Goal: Information Seeking & Learning: Understand process/instructions

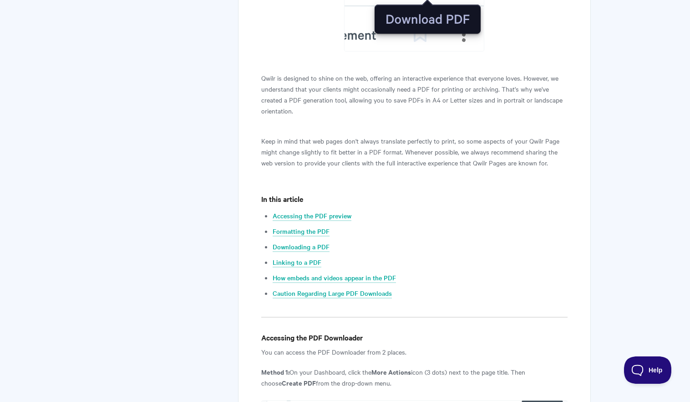
scroll to position [258, 0]
click at [302, 249] on link "Downloading a PDF" at bounding box center [301, 246] width 57 height 10
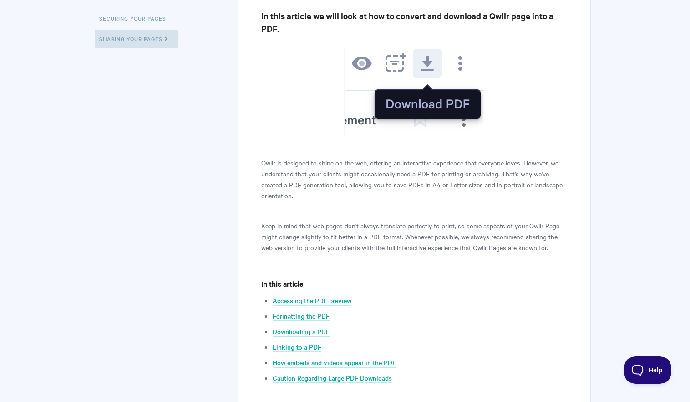
scroll to position [180, 0]
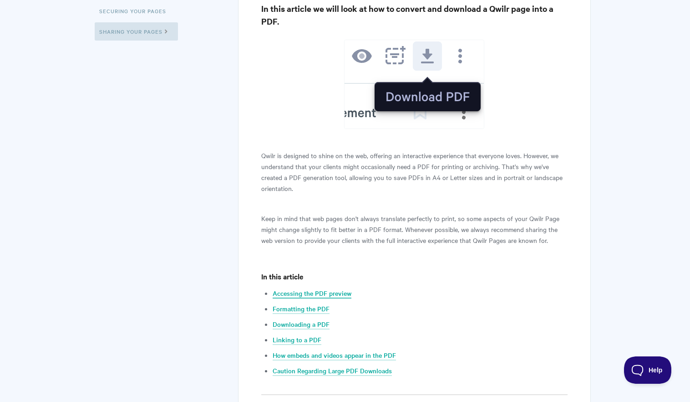
click at [305, 295] on link "Accessing the PDF preview" at bounding box center [312, 293] width 79 height 10
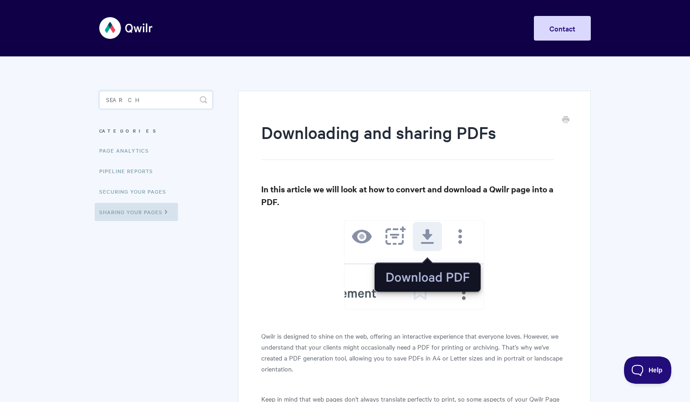
click at [140, 104] on input "Search" at bounding box center [155, 100] width 113 height 18
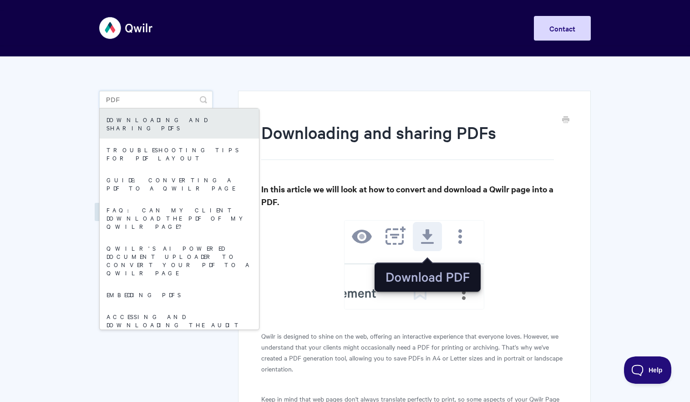
type input "PDF"
click at [157, 121] on link "Downloading and sharing PDFs" at bounding box center [179, 123] width 159 height 30
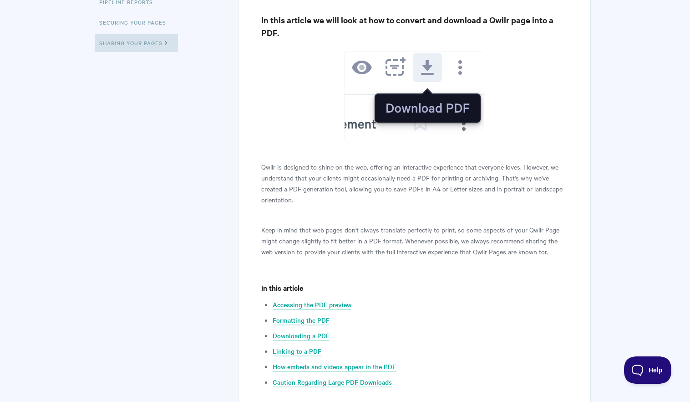
scroll to position [170, 0]
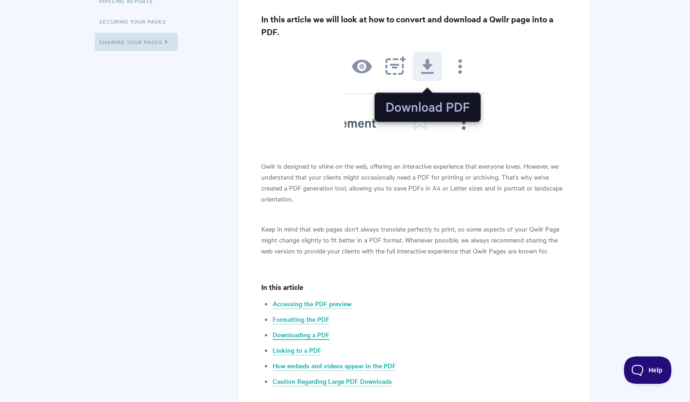
click at [318, 335] on link "Downloading a PDF" at bounding box center [301, 335] width 57 height 10
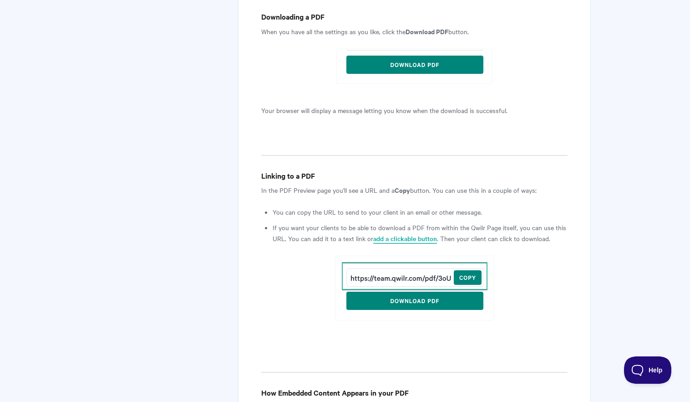
click at [415, 234] on link "add a clickable button" at bounding box center [405, 239] width 64 height 10
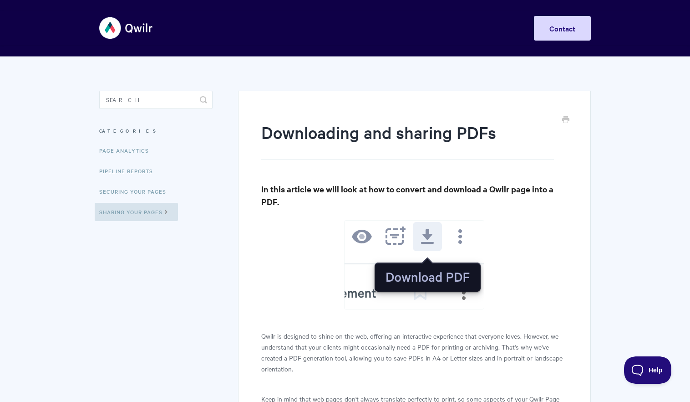
click at [129, 28] on img at bounding box center [126, 28] width 54 height 34
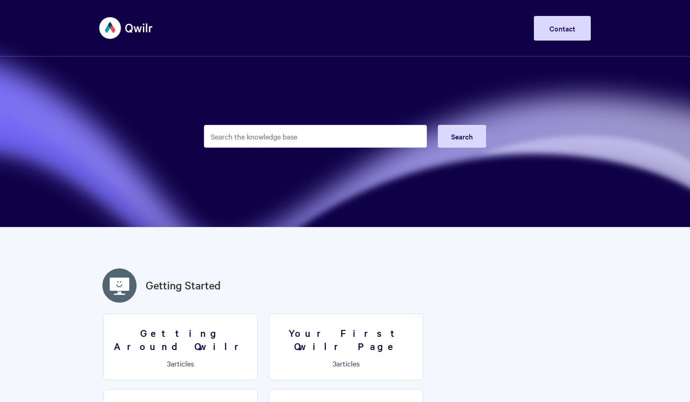
click at [125, 29] on img at bounding box center [126, 28] width 54 height 34
